Goal: Information Seeking & Learning: Learn about a topic

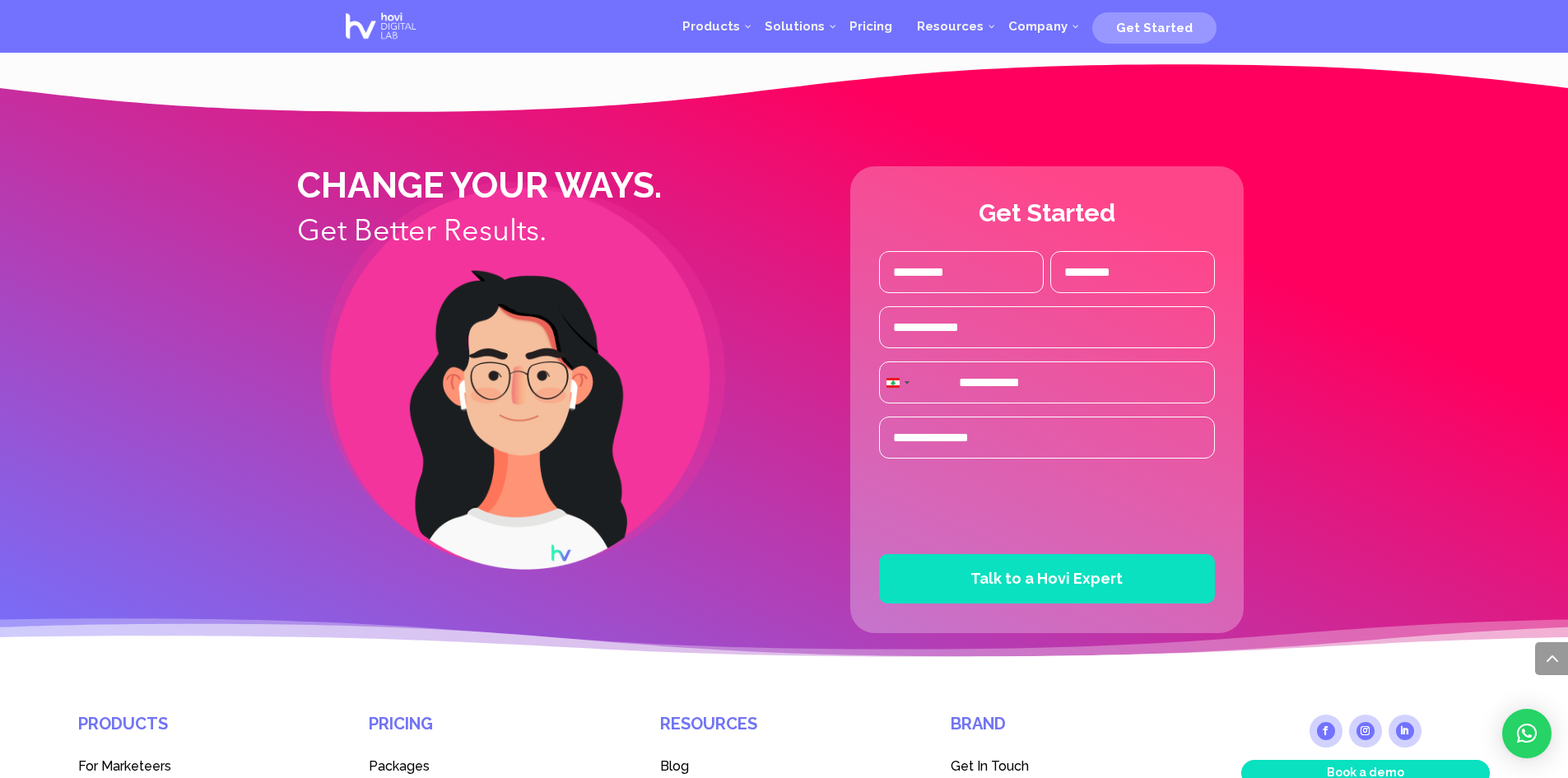
scroll to position [3994, 0]
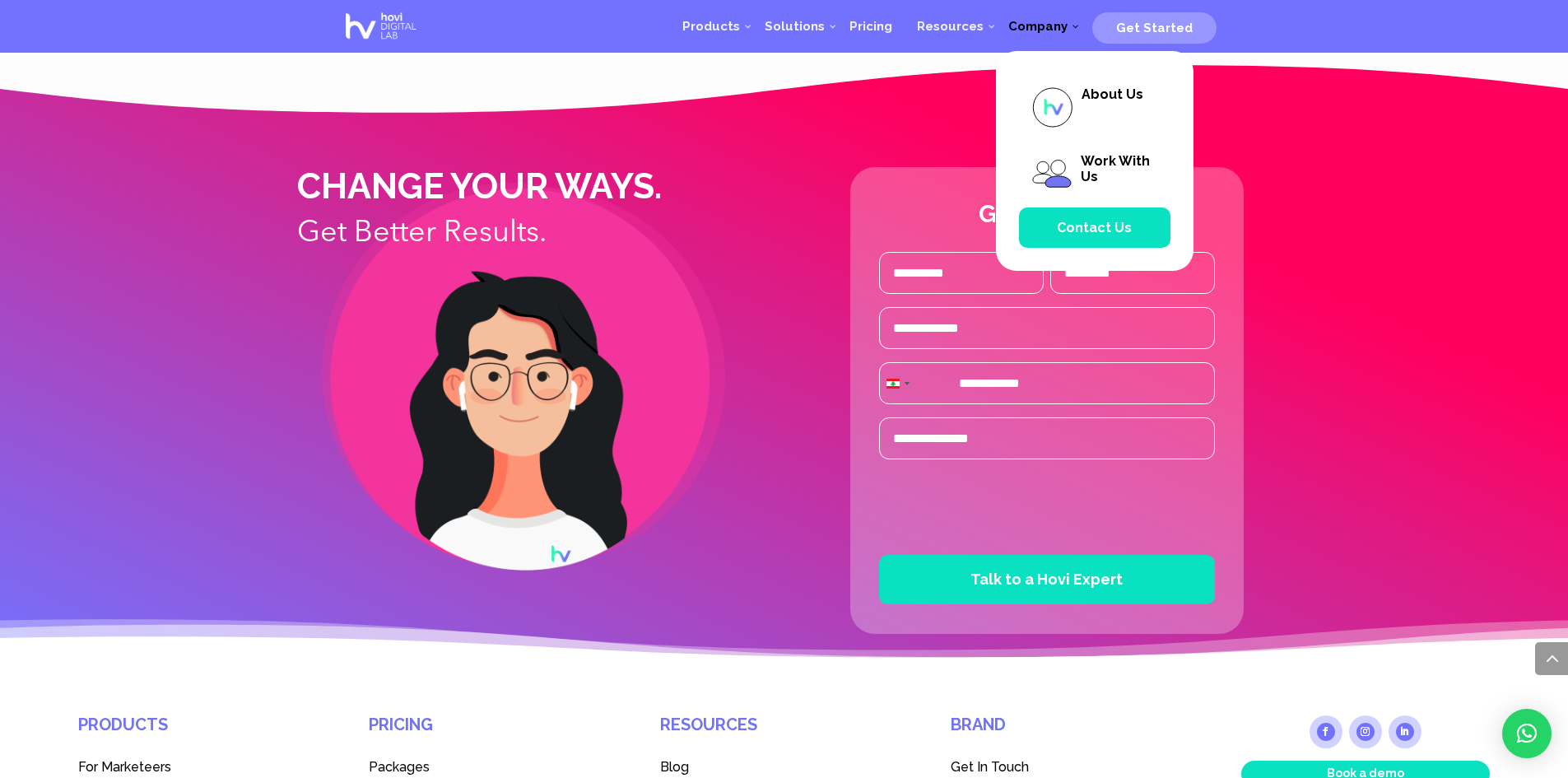
click at [1034, 34] on link "Company" at bounding box center [1039, 27] width 84 height 50
click at [1078, 117] on span "About Us" at bounding box center [1095, 107] width 151 height 67
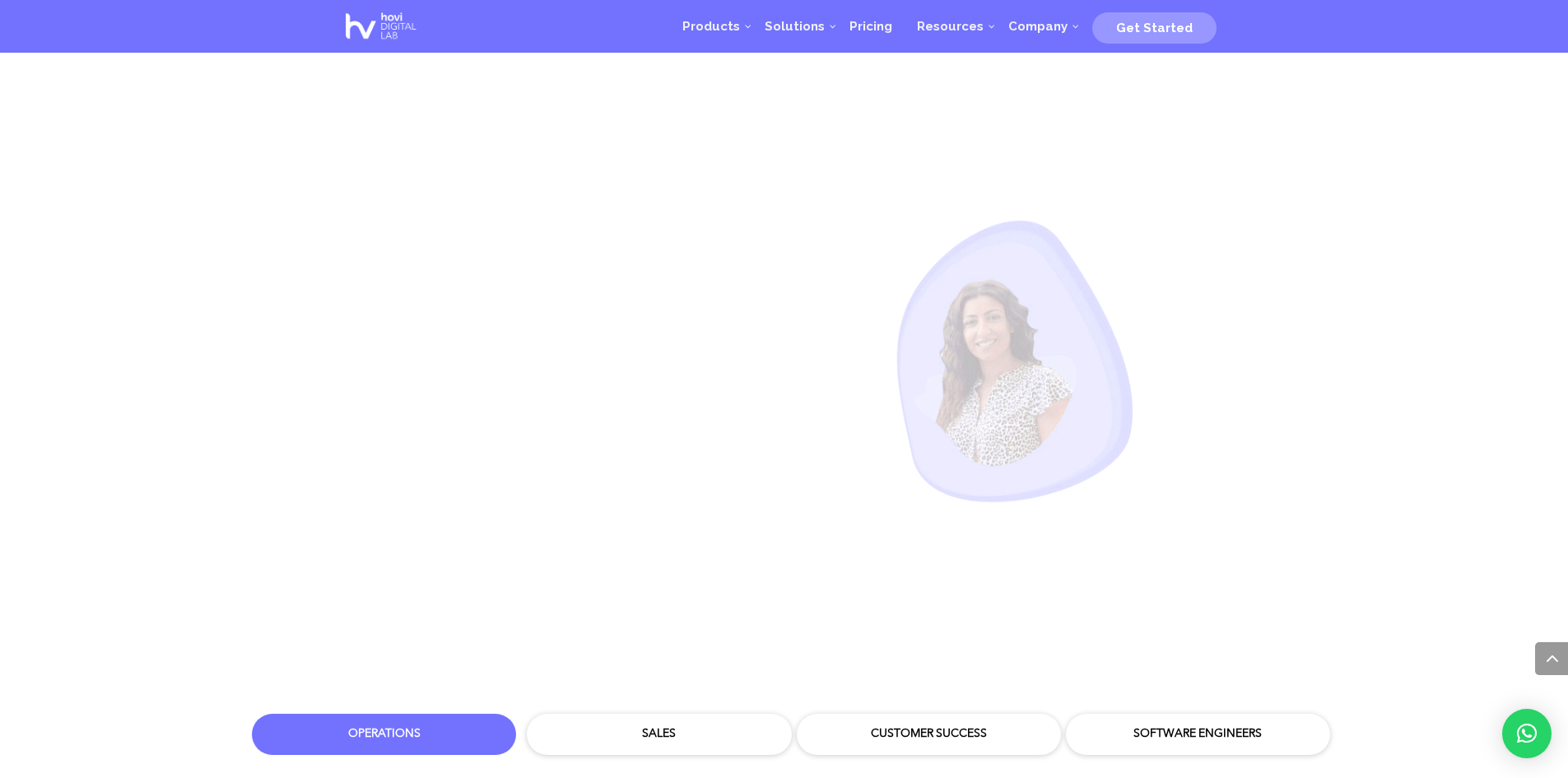
scroll to position [4608, 0]
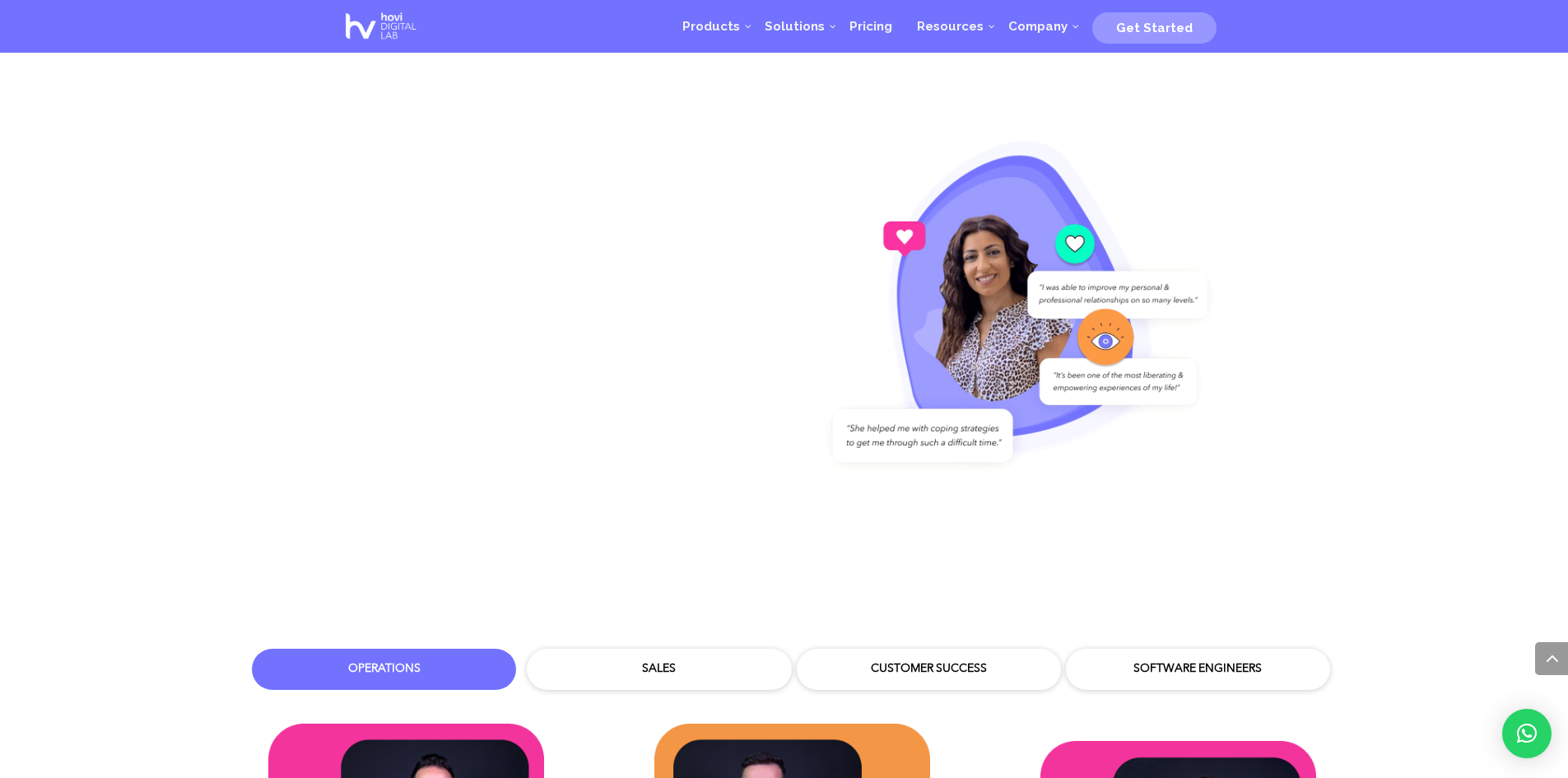
click at [841, 661] on div "Customer Success" at bounding box center [929, 669] width 239 height 16
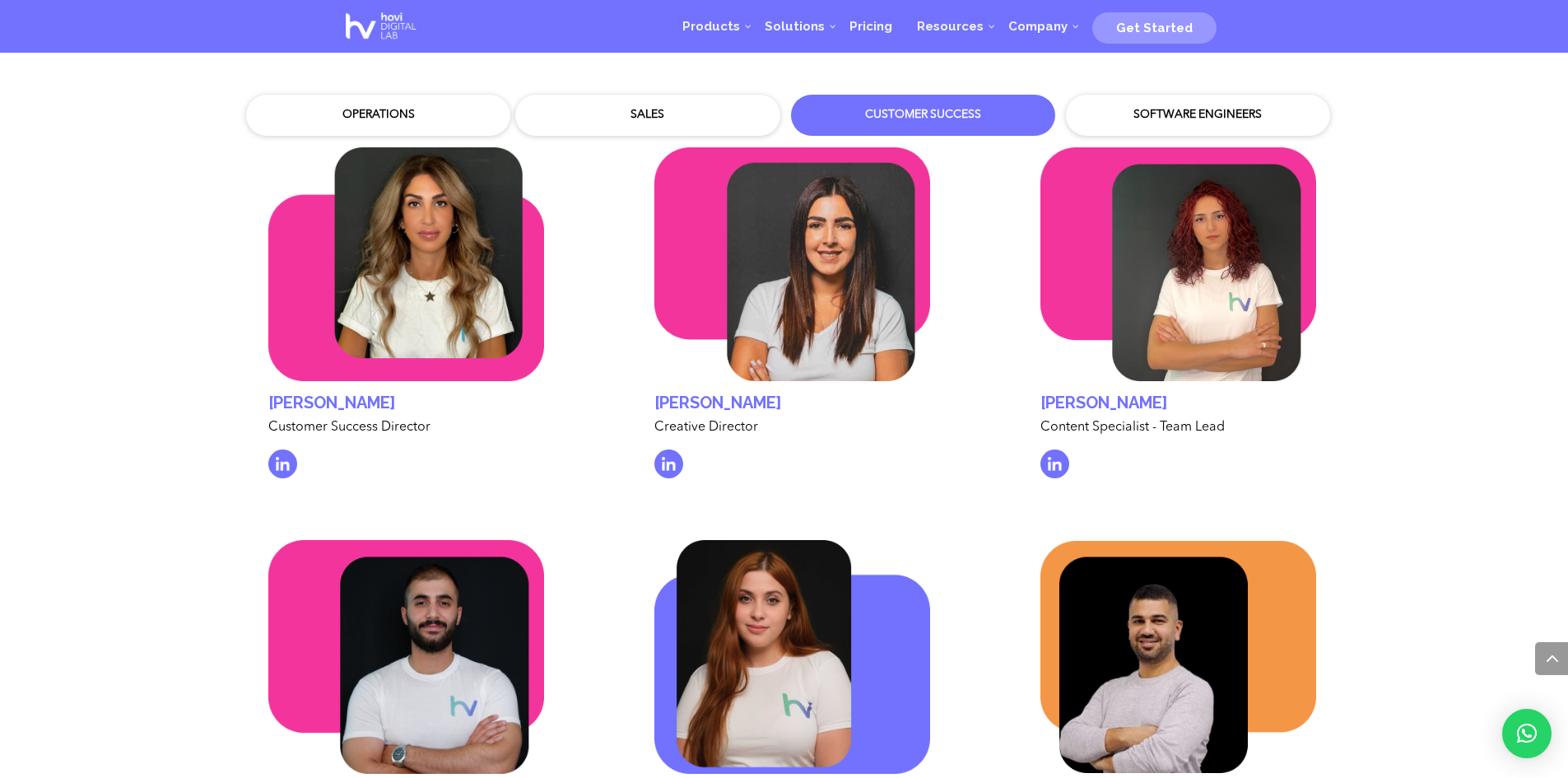
scroll to position [5143, 0]
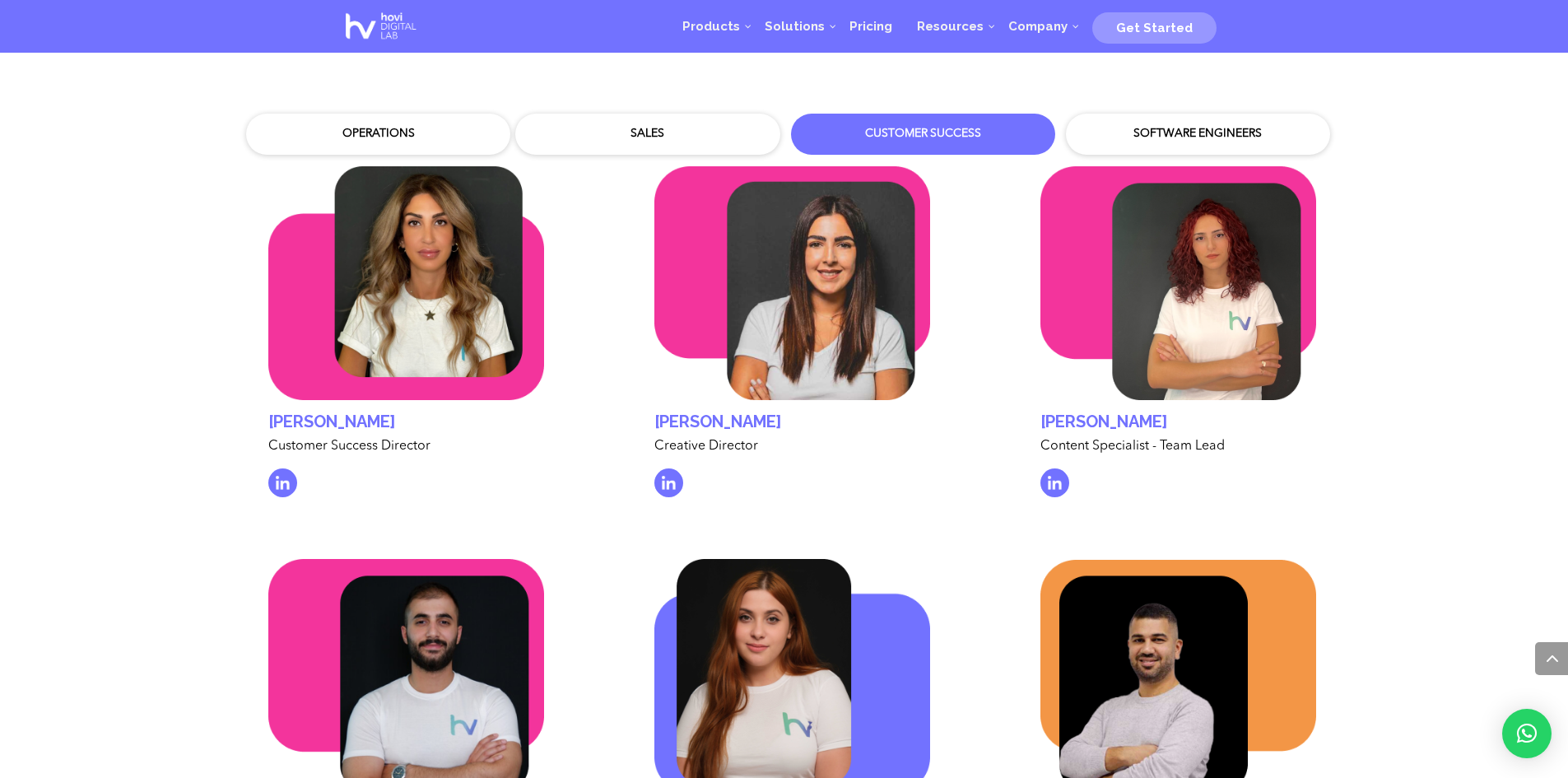
click at [612, 126] on div "Sales" at bounding box center [647, 134] width 248 height 25
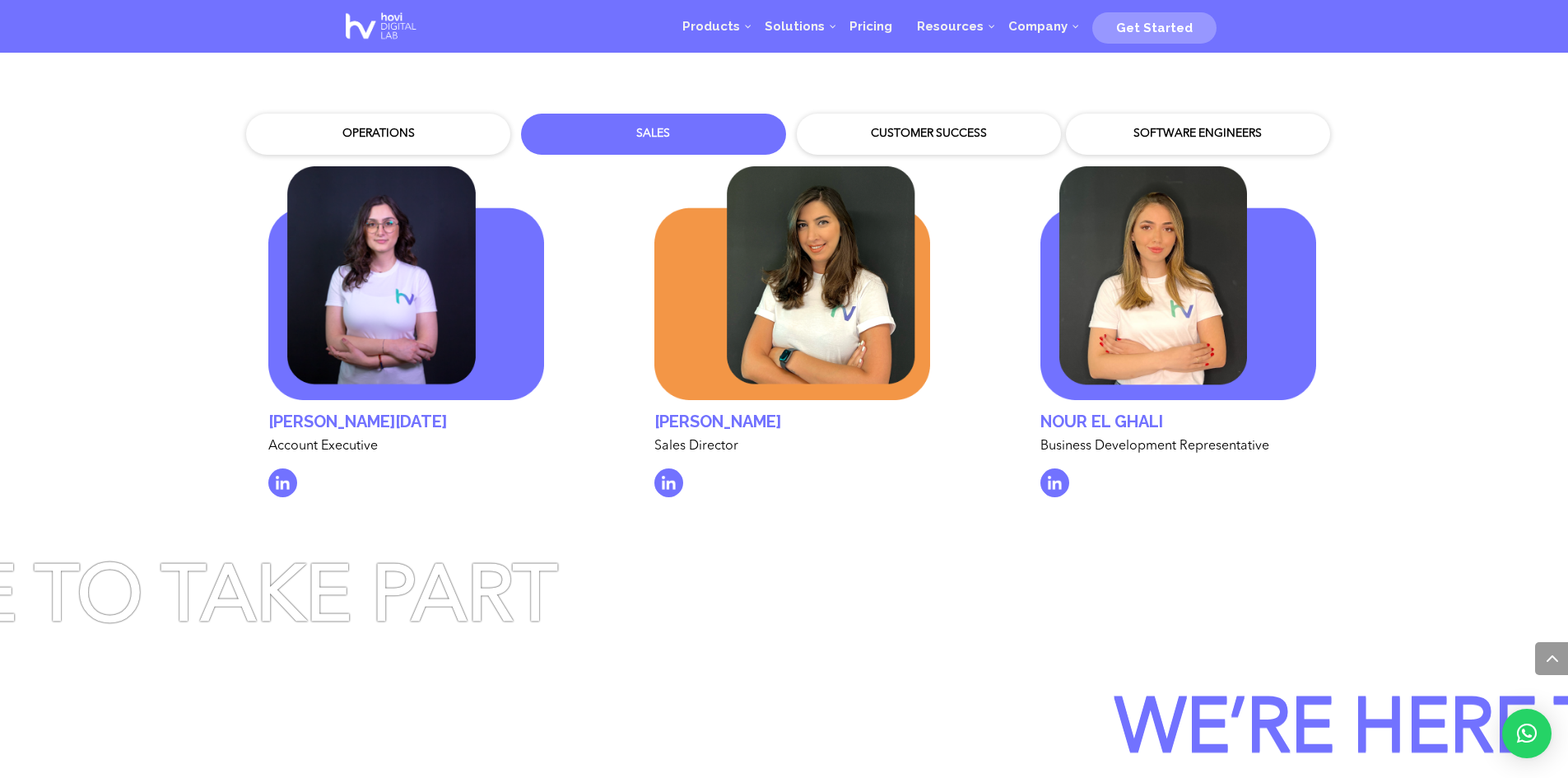
click at [1151, 126] on div "Software Engineers" at bounding box center [1198, 134] width 239 height 16
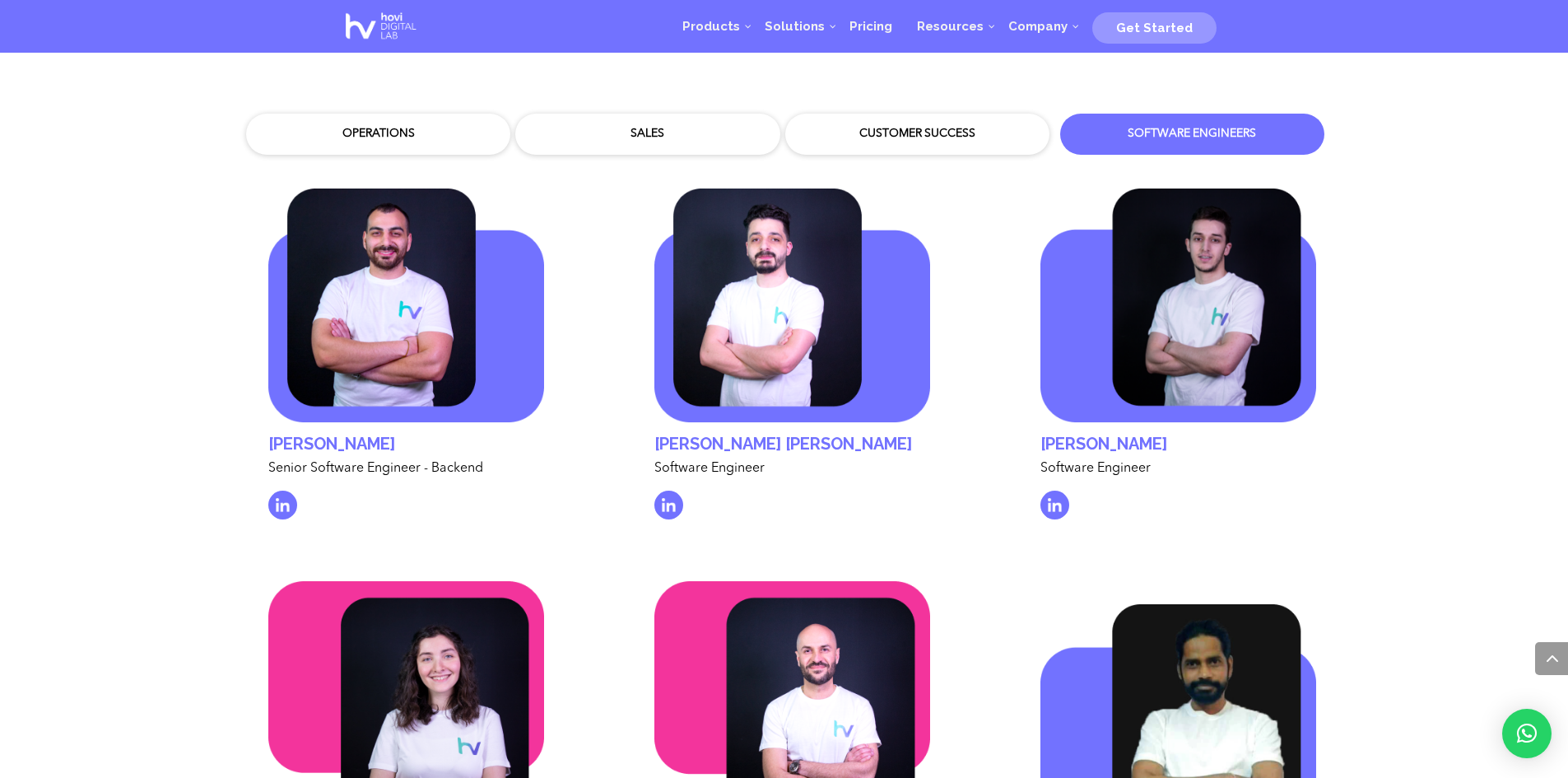
click at [384, 114] on div "Operations" at bounding box center [378, 134] width 264 height 41
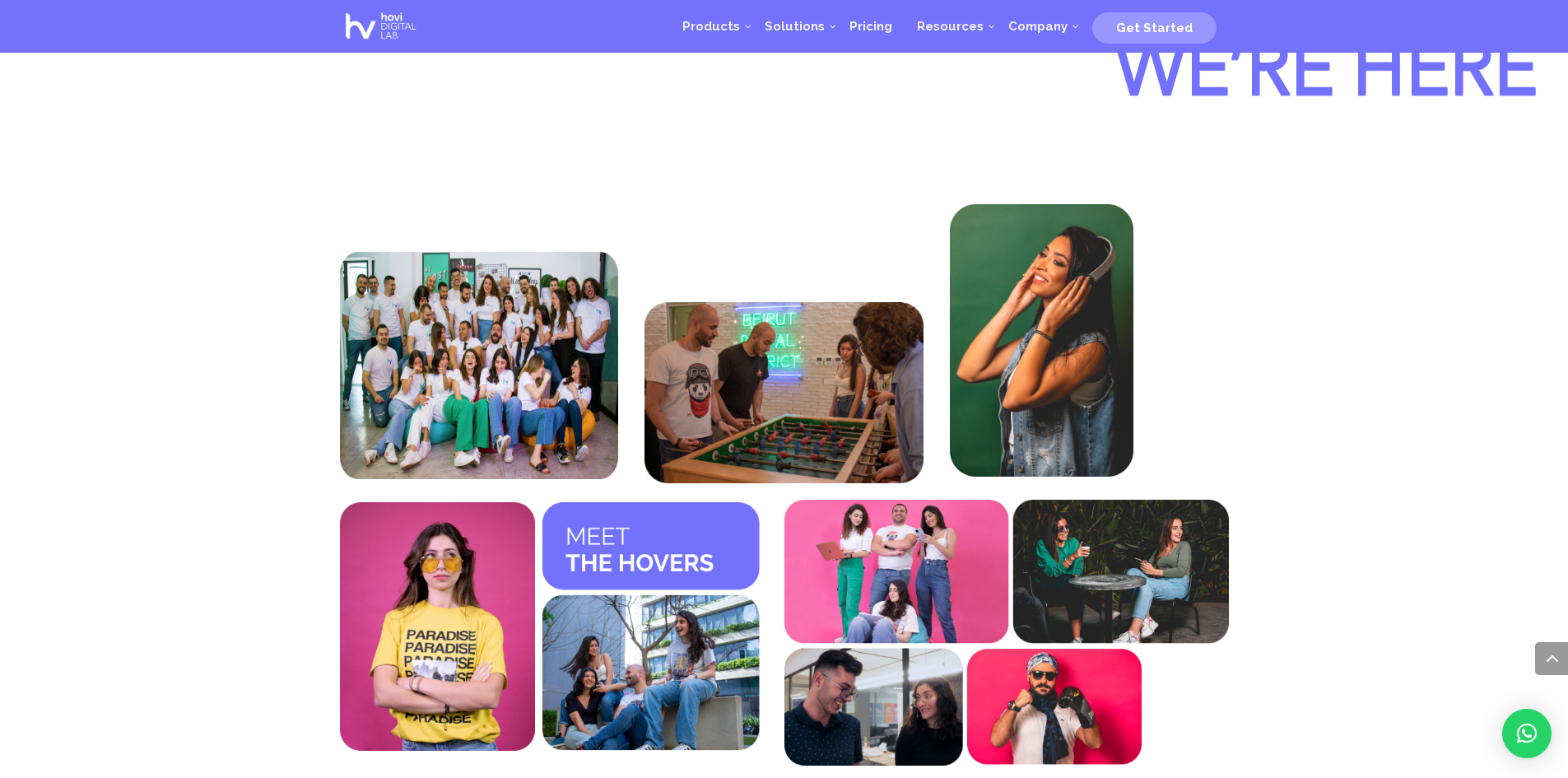
scroll to position [6215, 0]
